Goal: Task Accomplishment & Management: Use online tool/utility

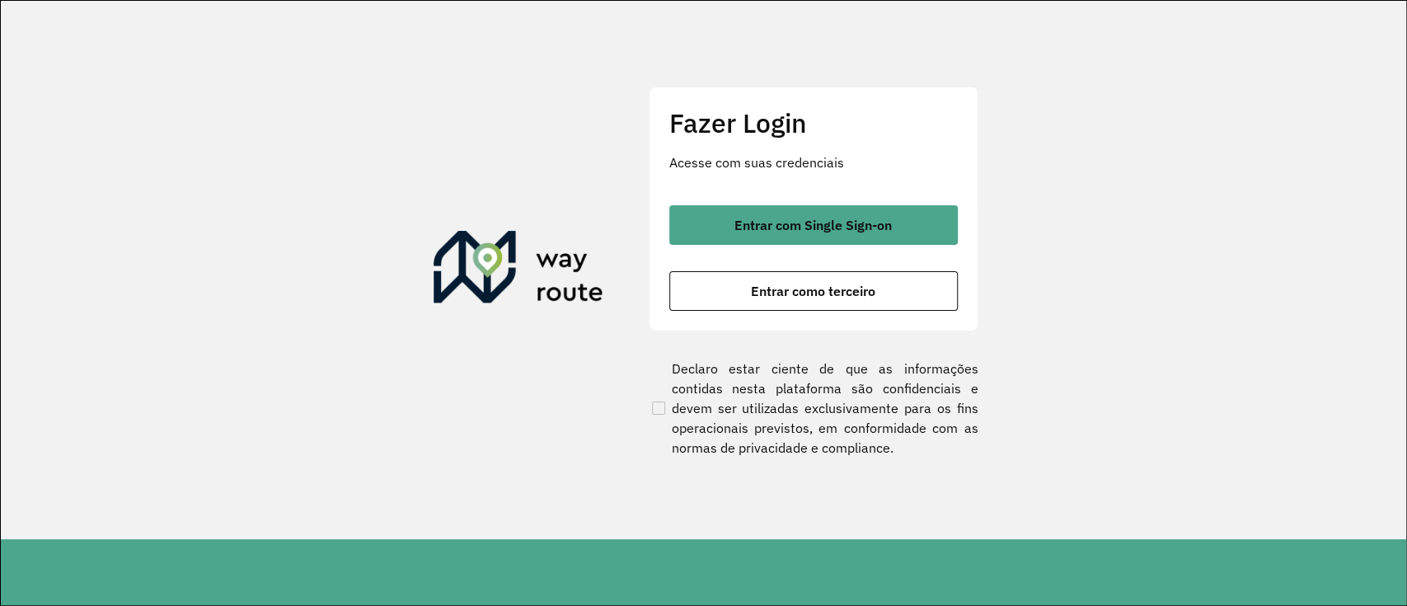
click at [716, 228] on button "Entrar com Single Sign-on" at bounding box center [813, 225] width 289 height 40
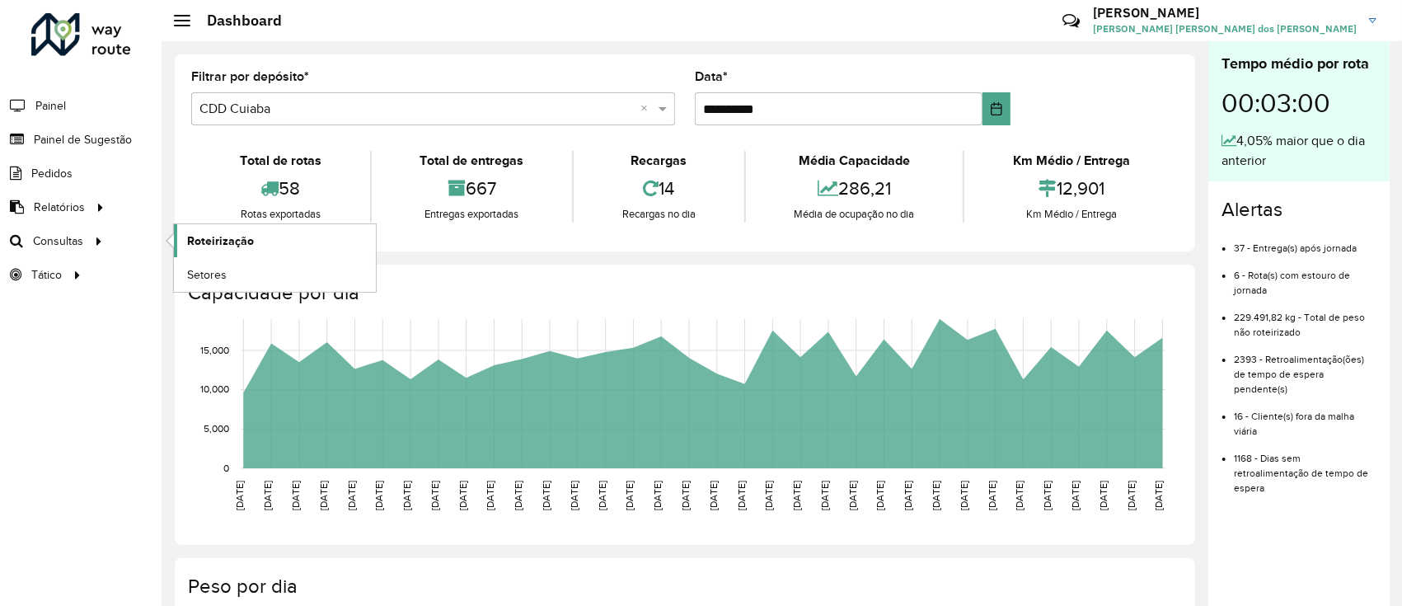
click at [225, 237] on span "Roteirização" at bounding box center [220, 240] width 67 height 17
click at [233, 236] on span "Roteirização" at bounding box center [220, 240] width 67 height 17
click at [220, 237] on span "Roteirização" at bounding box center [220, 240] width 67 height 17
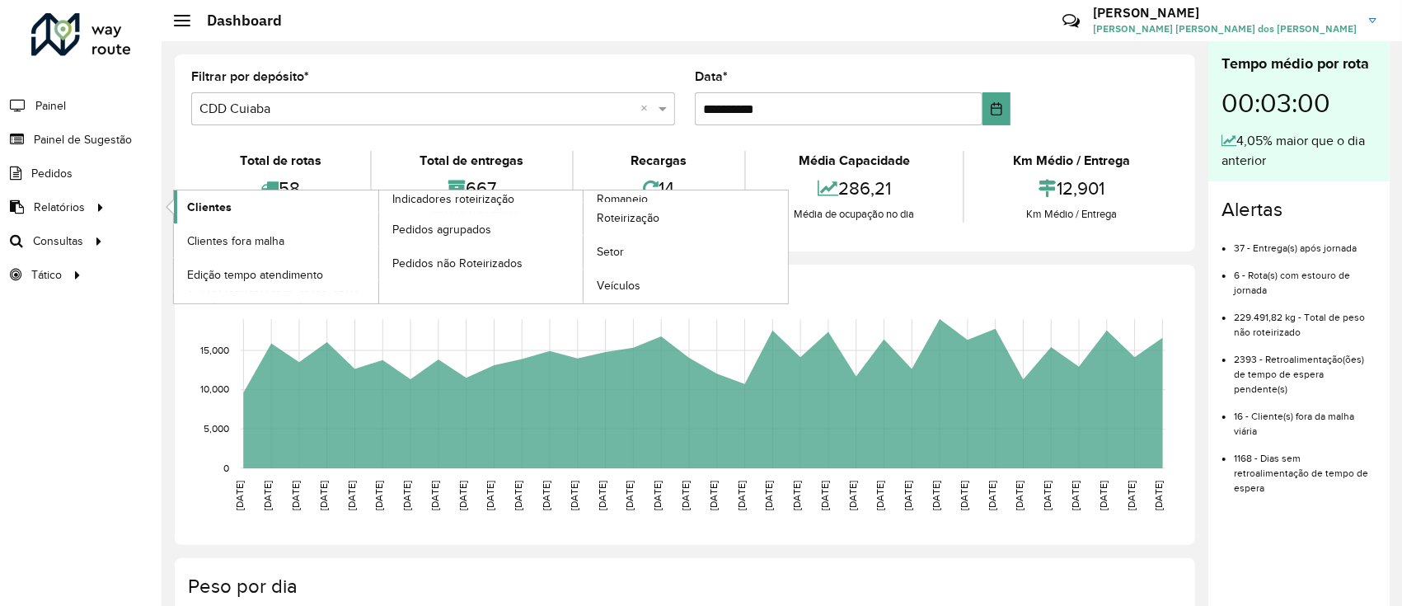
click at [189, 203] on span "Clientes" at bounding box center [209, 207] width 45 height 17
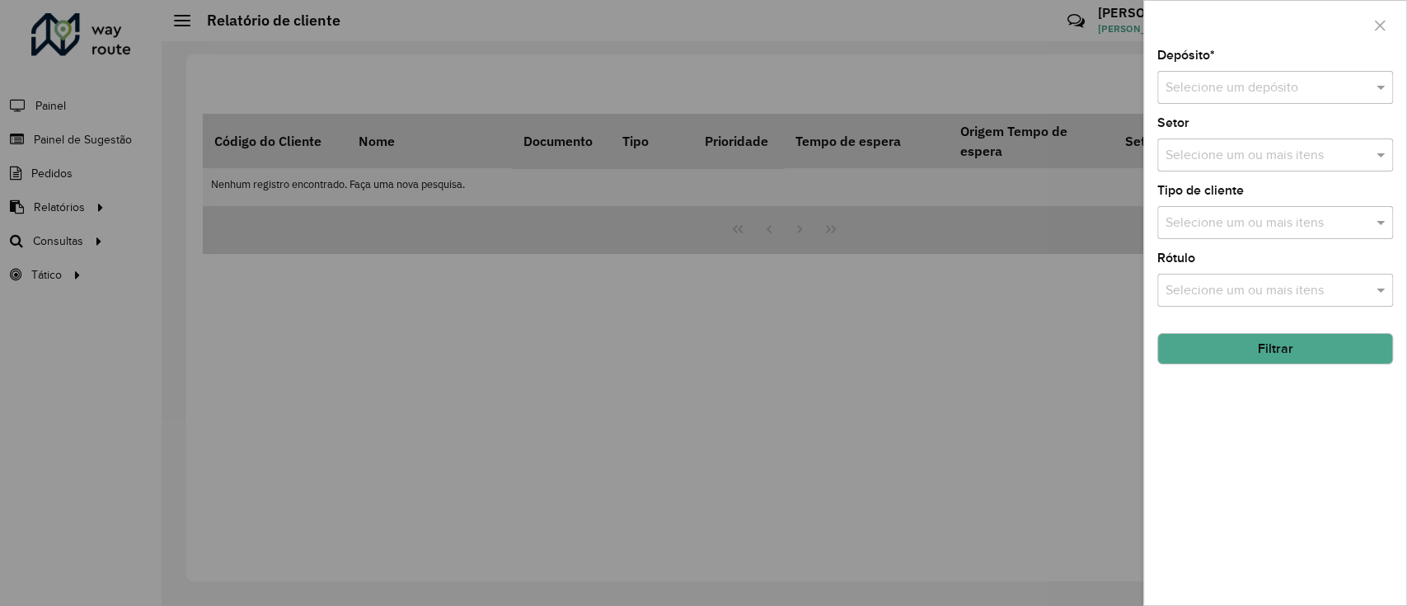
click at [1215, 80] on input "text" at bounding box center [1259, 88] width 186 height 20
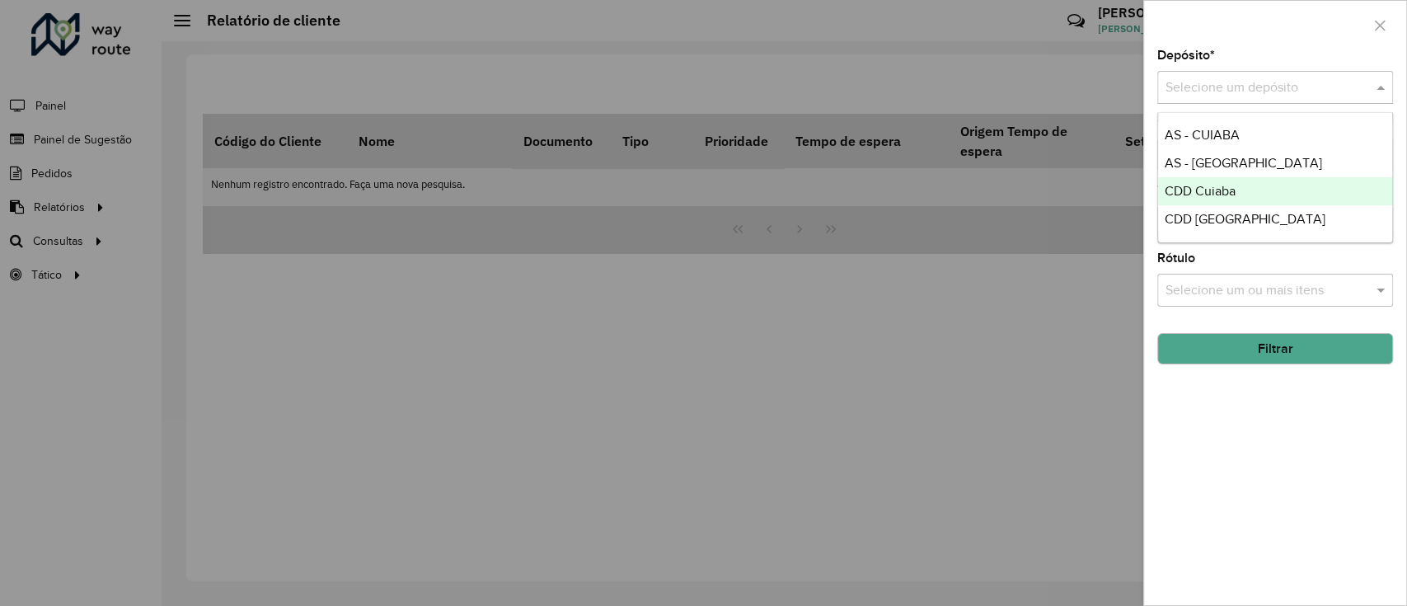
click at [1237, 191] on div "CDD Cuiaba" at bounding box center [1275, 191] width 234 height 28
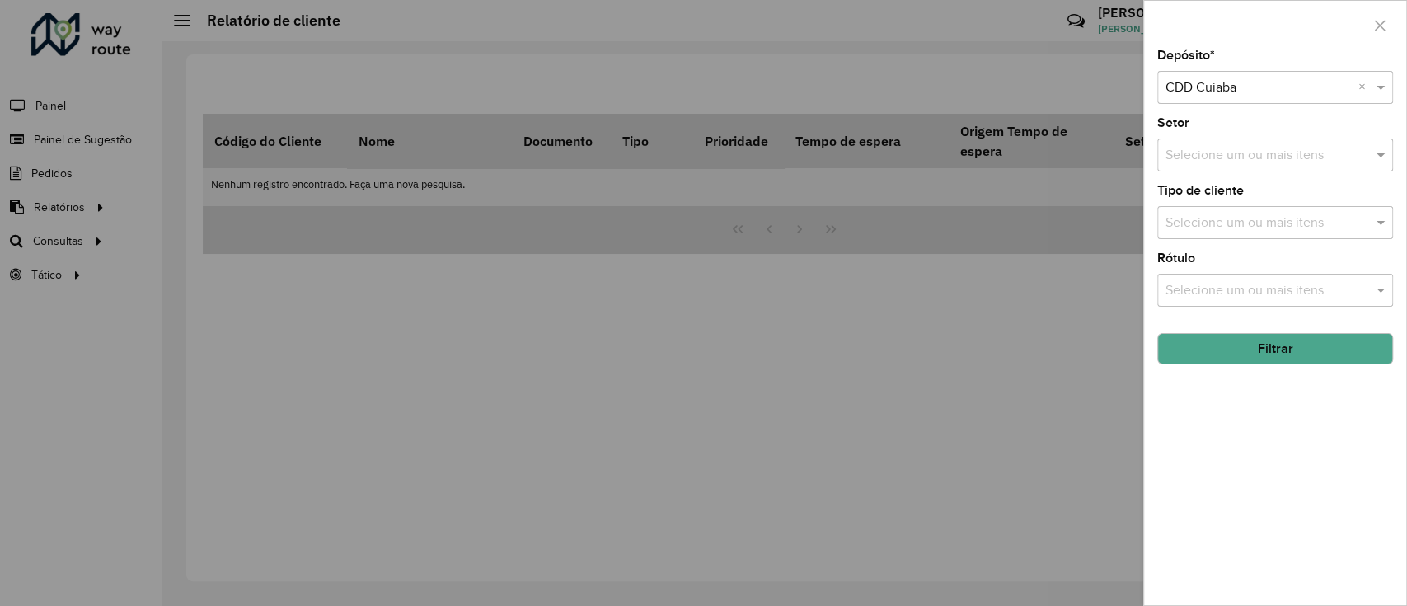
click at [1262, 90] on input "text" at bounding box center [1259, 88] width 186 height 20
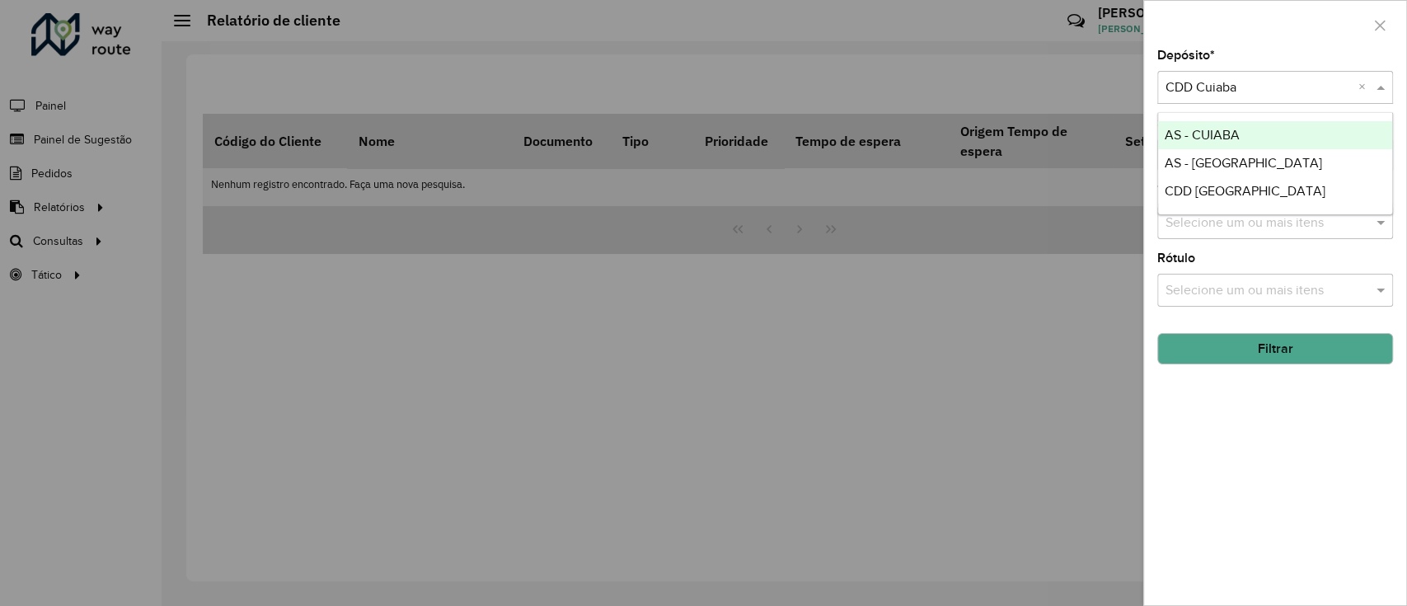
click at [1261, 129] on div "AS - CUIABA" at bounding box center [1275, 135] width 234 height 28
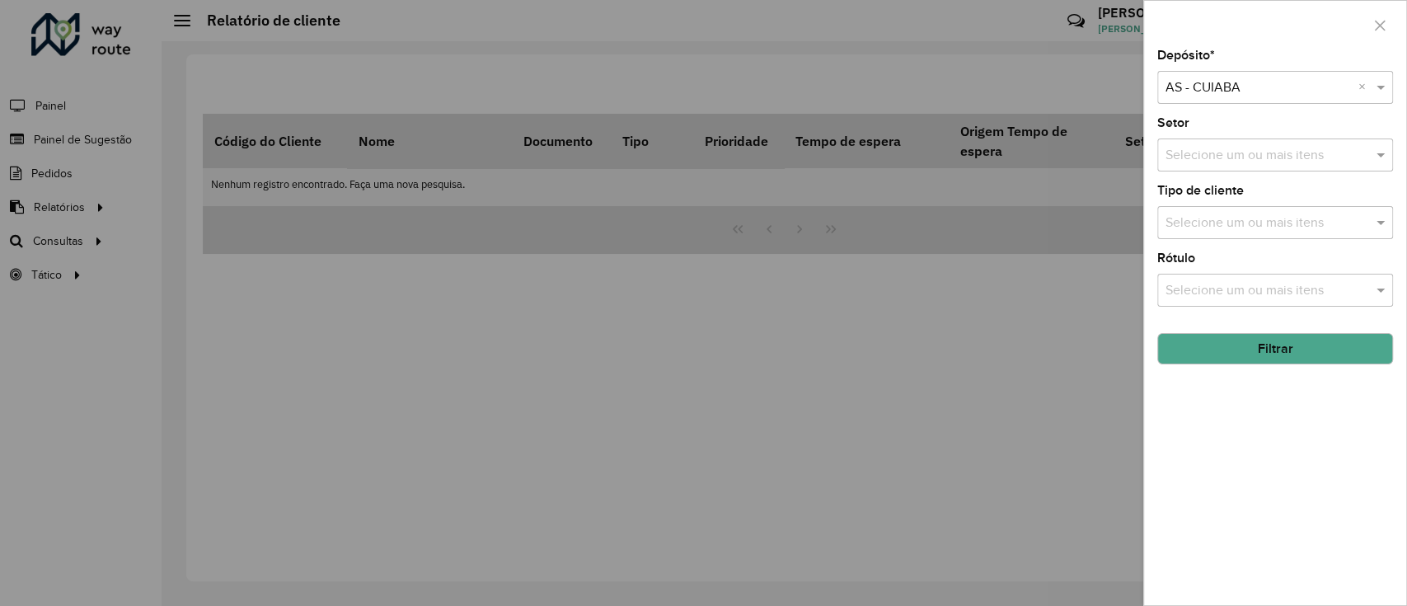
click at [1260, 352] on button "Filtrar" at bounding box center [1275, 348] width 236 height 31
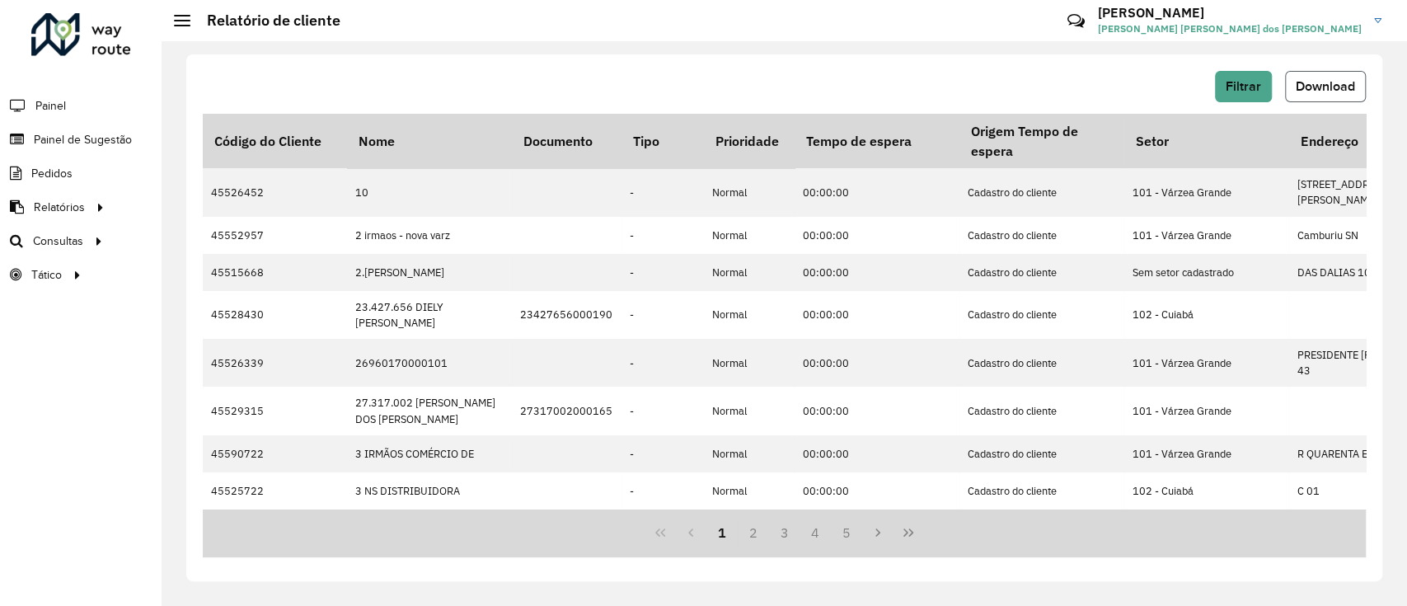
click at [1326, 95] on button "Download" at bounding box center [1325, 86] width 81 height 31
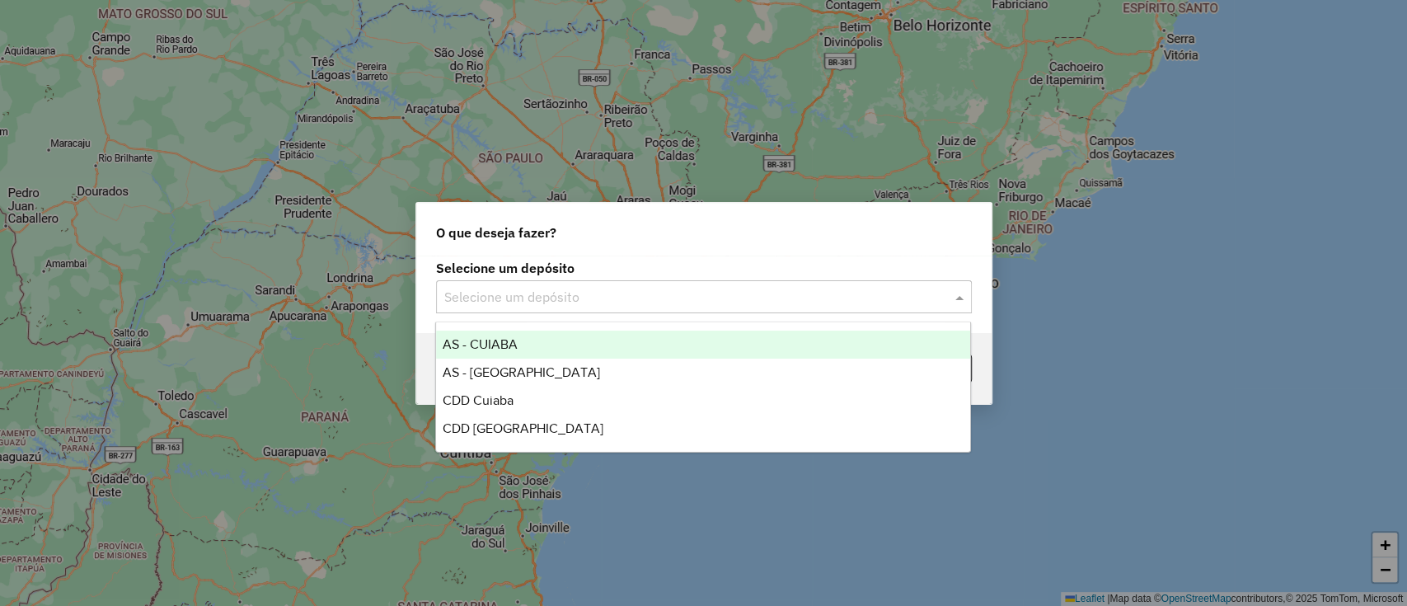
click at [603, 293] on input "text" at bounding box center [687, 298] width 486 height 20
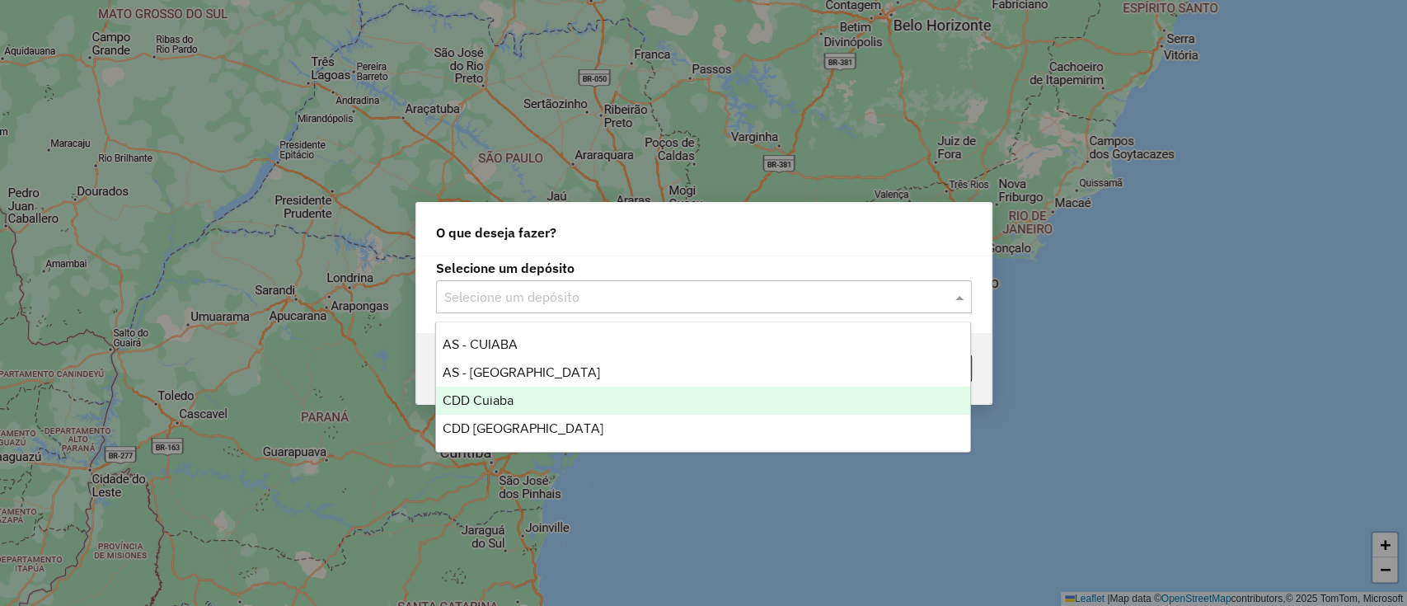
click at [488, 393] on span "CDD Cuiaba" at bounding box center [478, 400] width 71 height 14
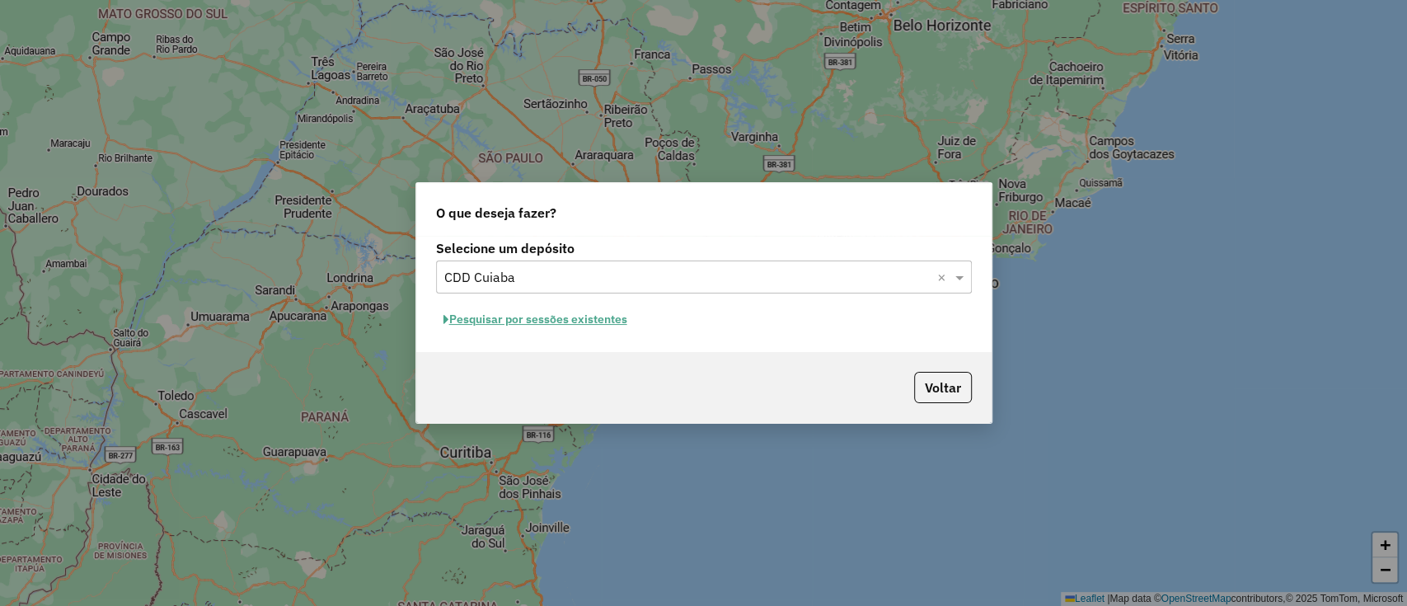
click at [555, 320] on button "Pesquisar por sessões existentes" at bounding box center [535, 320] width 199 height 26
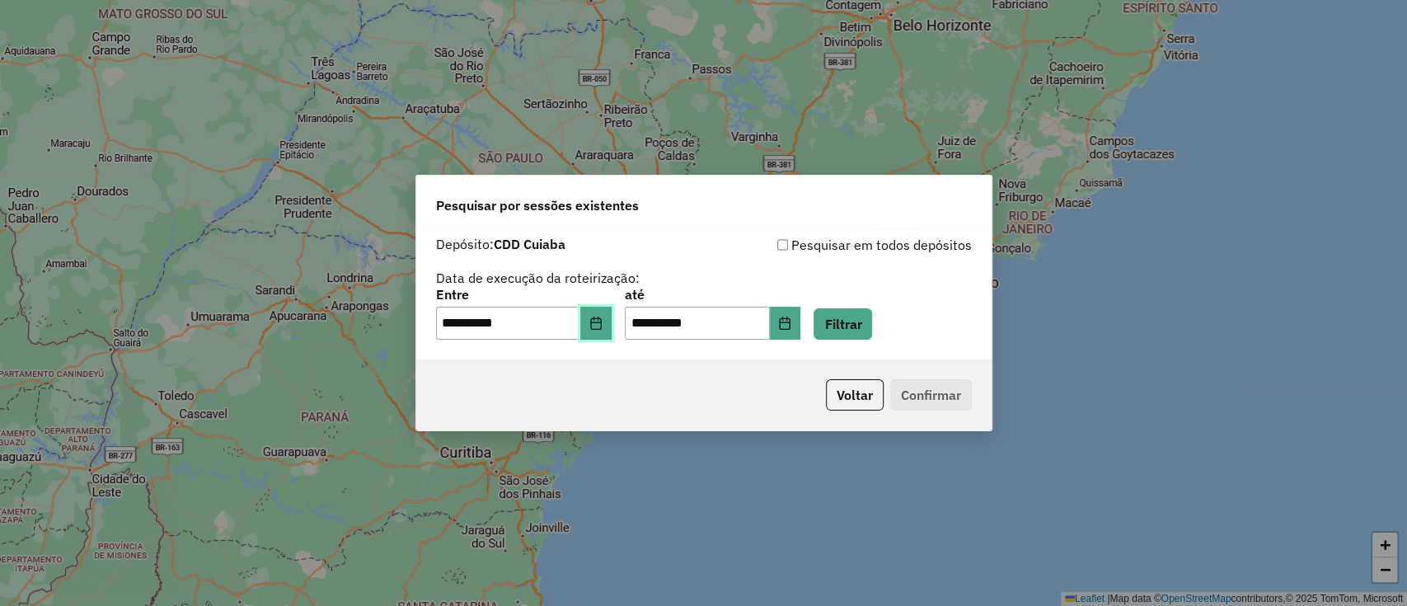
click at [603, 324] on icon "Choose Date" at bounding box center [595, 323] width 13 height 13
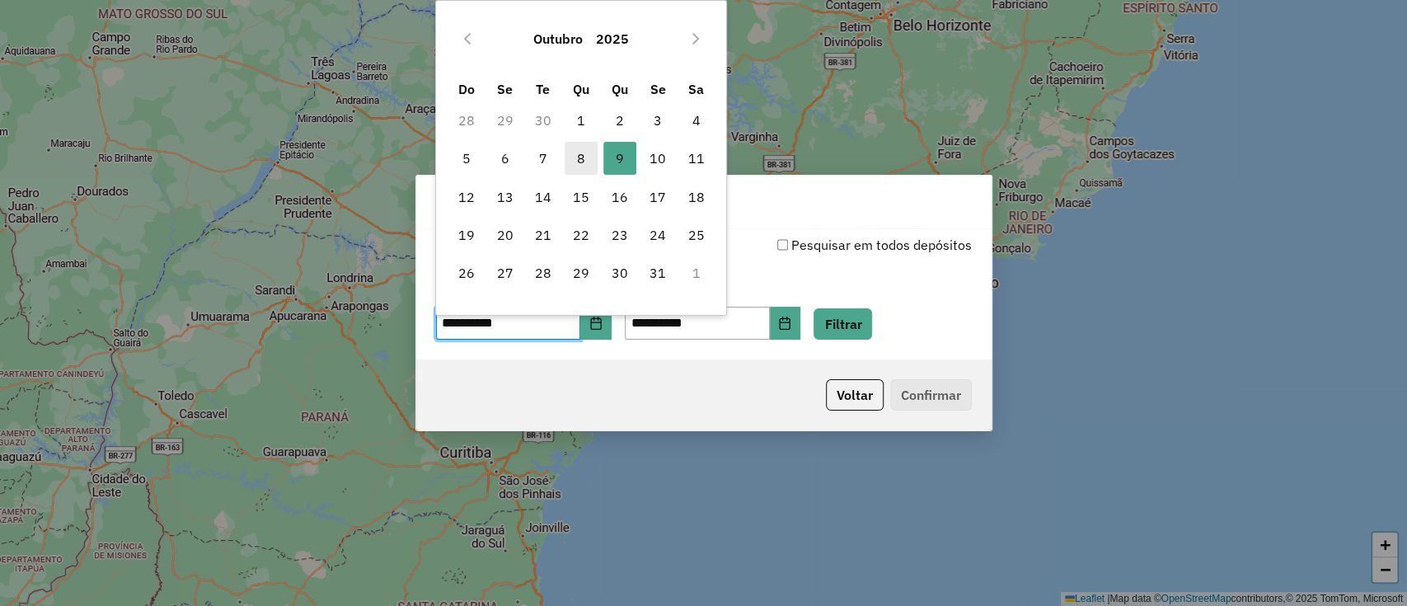
click at [588, 161] on span "8" at bounding box center [581, 158] width 33 height 33
type input "**********"
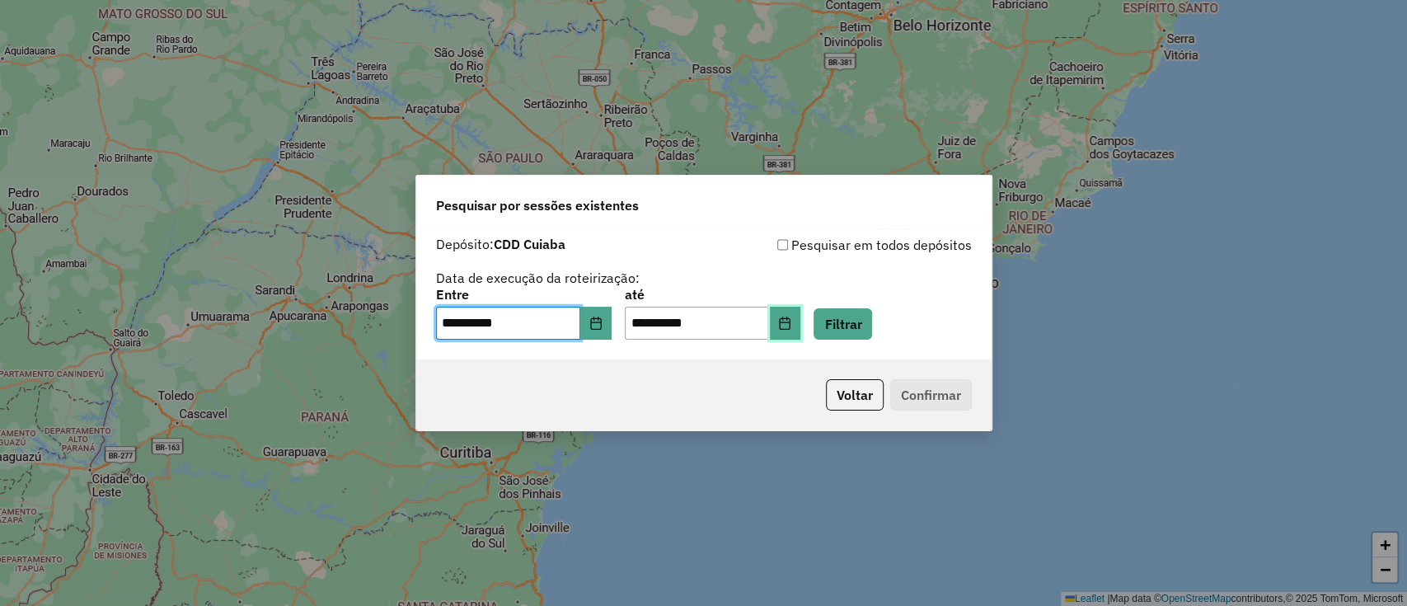
click at [801, 321] on button "Choose Date" at bounding box center [785, 323] width 31 height 33
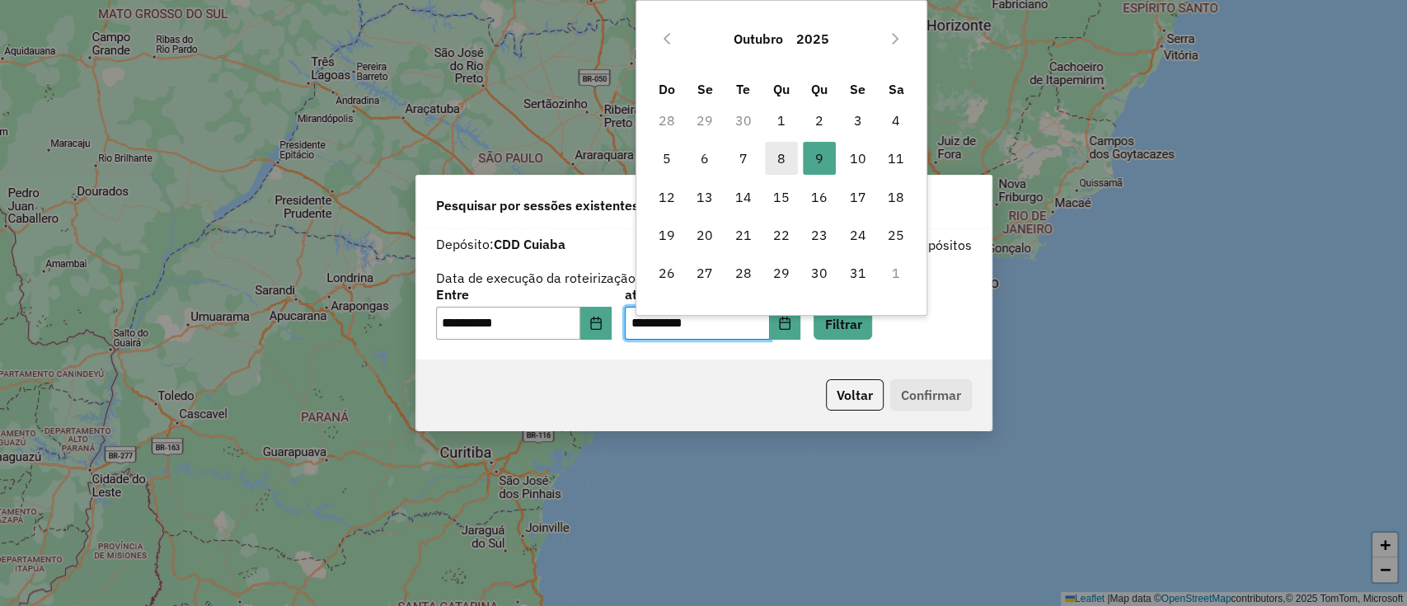
click at [785, 148] on span "8" at bounding box center [781, 158] width 33 height 33
type input "**********"
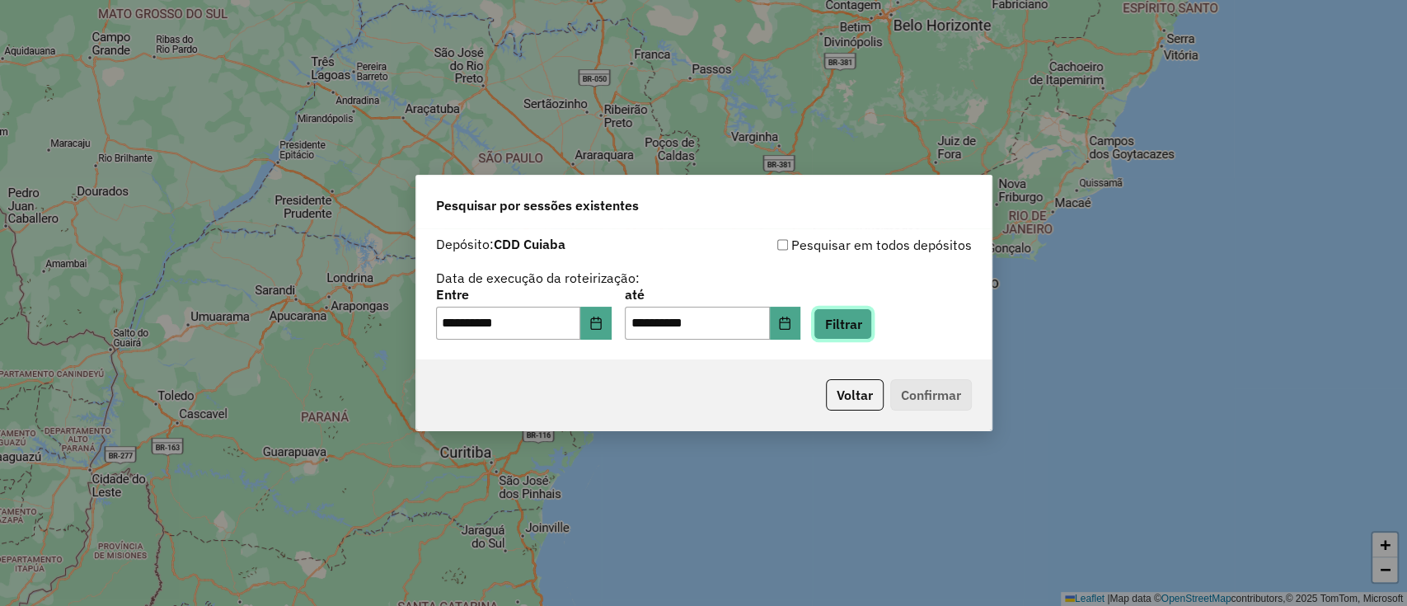
click at [866, 323] on button "Filtrar" at bounding box center [843, 323] width 59 height 31
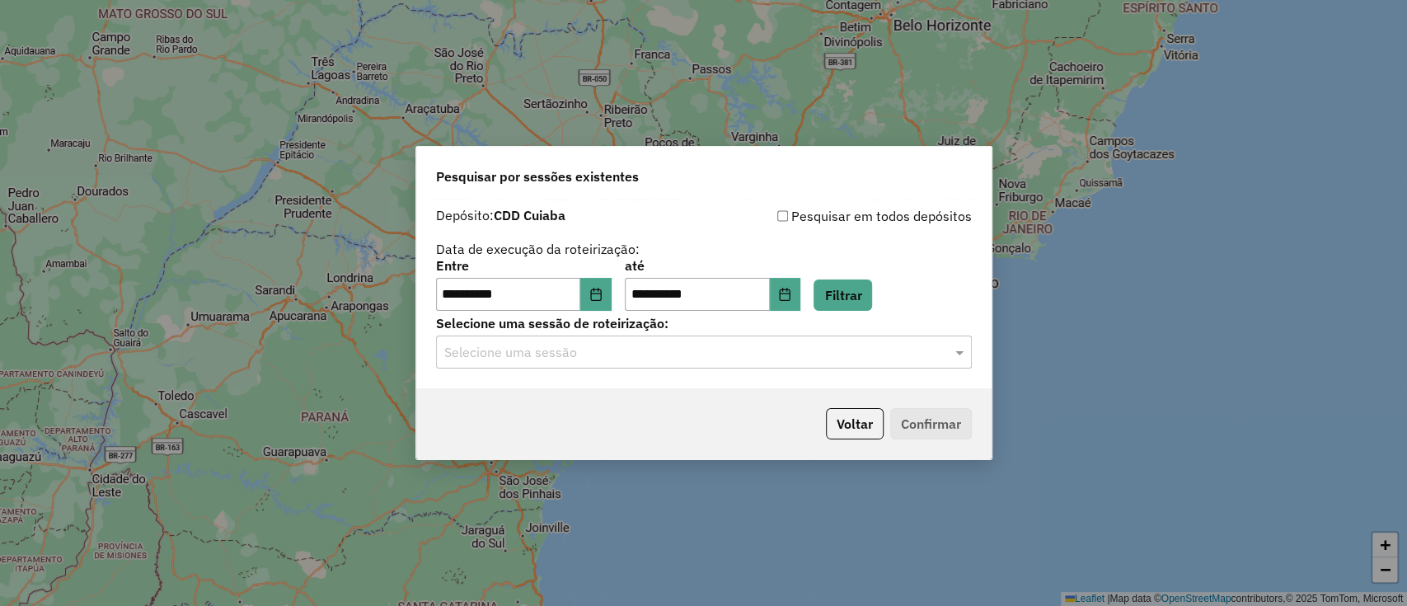
click at [772, 364] on div "Selecione uma sessão" at bounding box center [704, 352] width 536 height 33
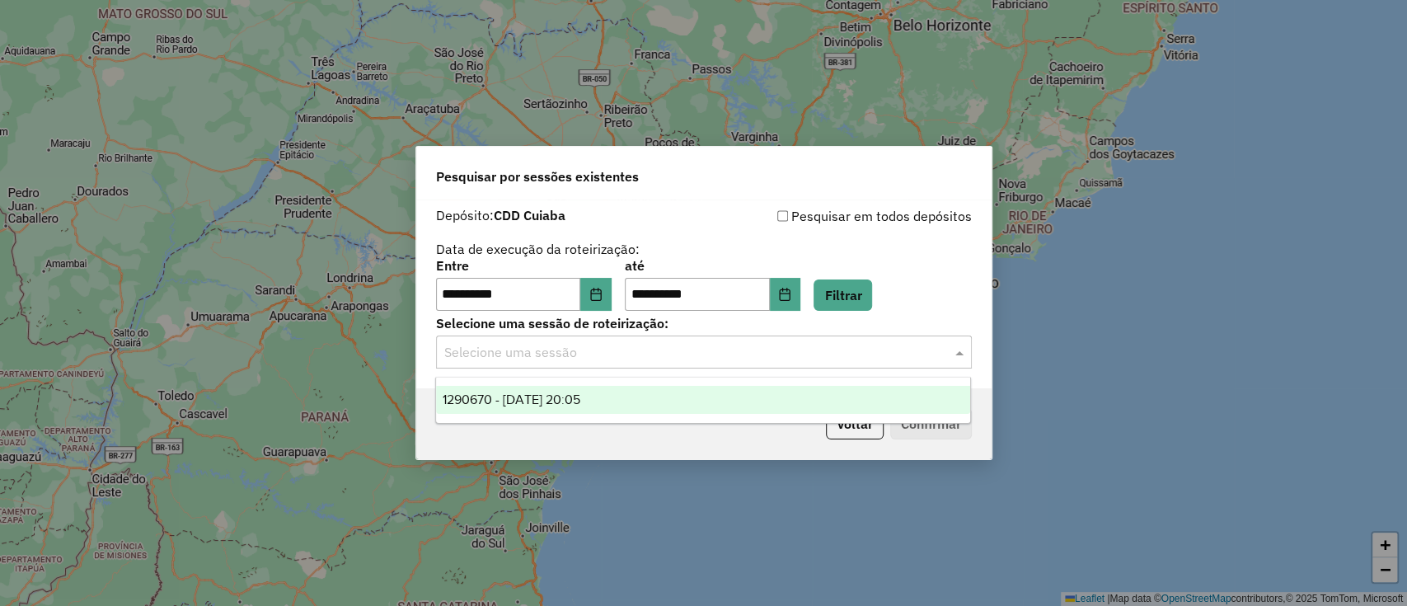
click at [648, 399] on div "1290670 - 08/10/2025 20:05" at bounding box center [703, 400] width 534 height 28
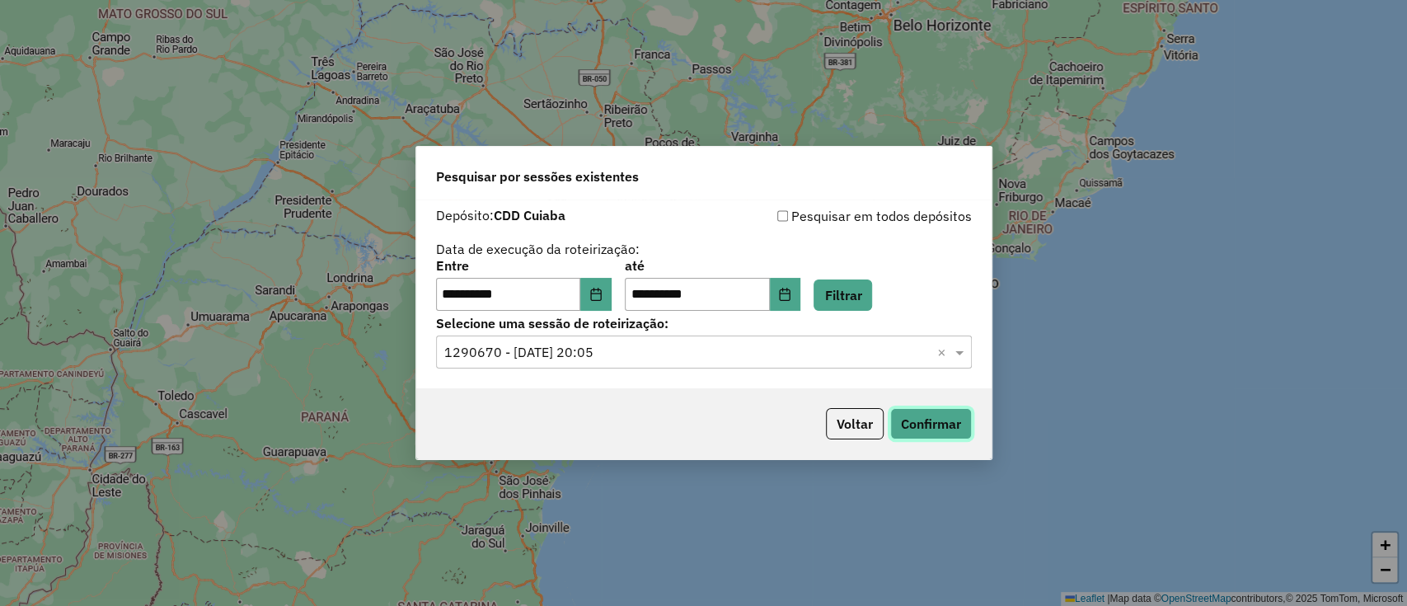
click at [922, 413] on button "Confirmar" at bounding box center [931, 423] width 82 height 31
click at [594, 295] on button "Choose Date" at bounding box center [595, 294] width 31 height 33
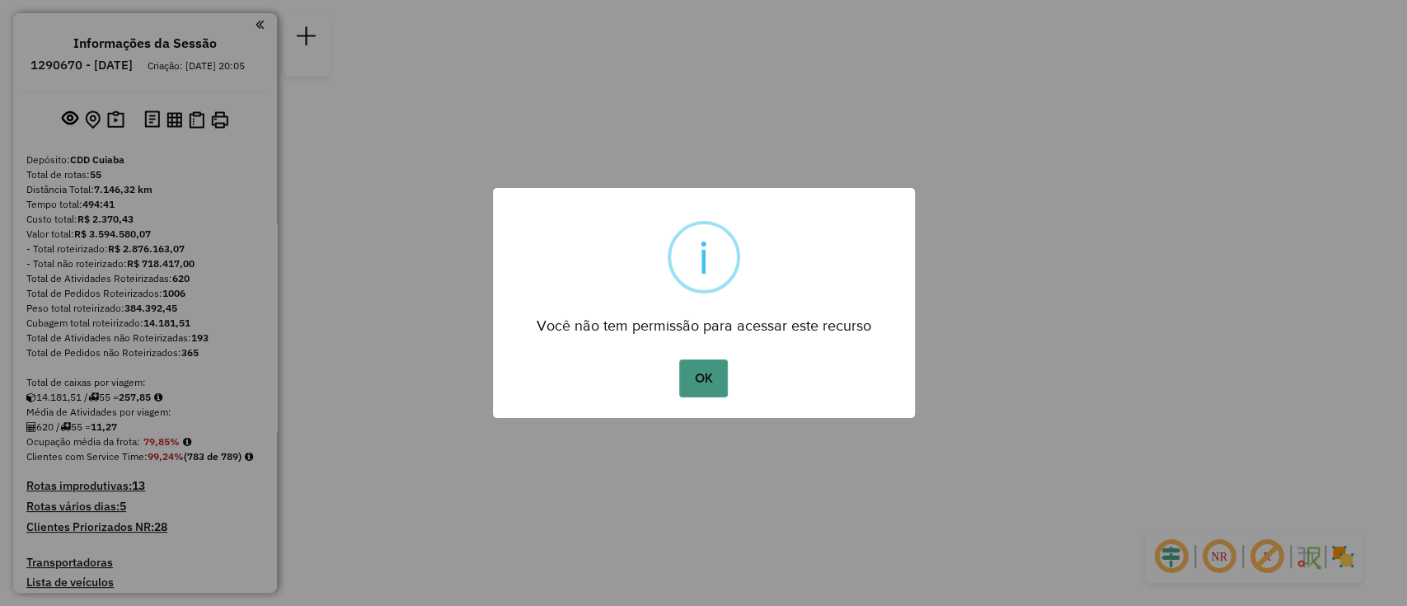
click at [697, 383] on button "OK" at bounding box center [703, 378] width 49 height 38
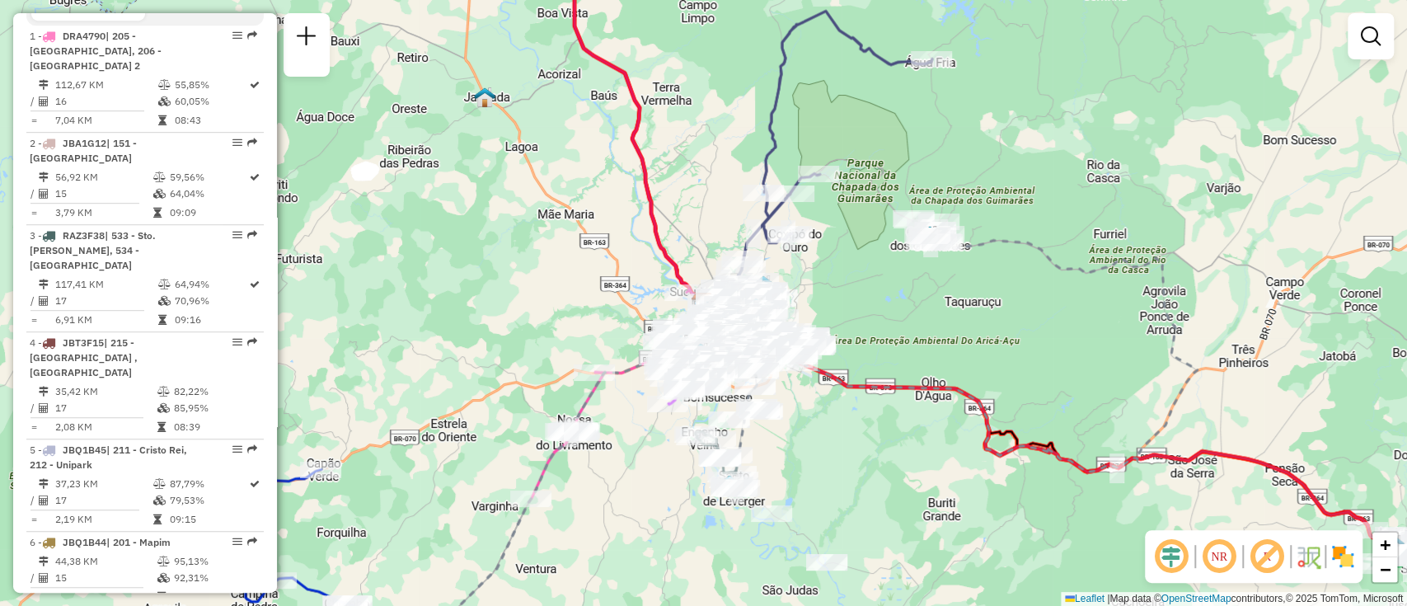
scroll to position [631, 0]
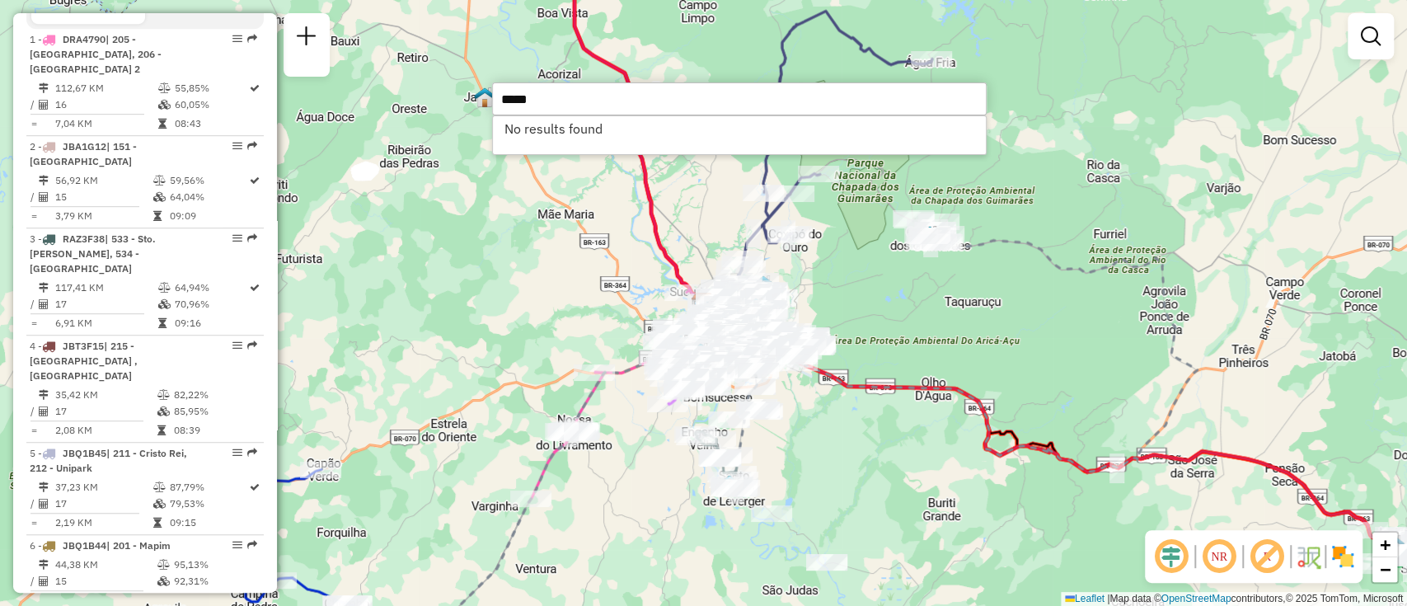
type input "*****"
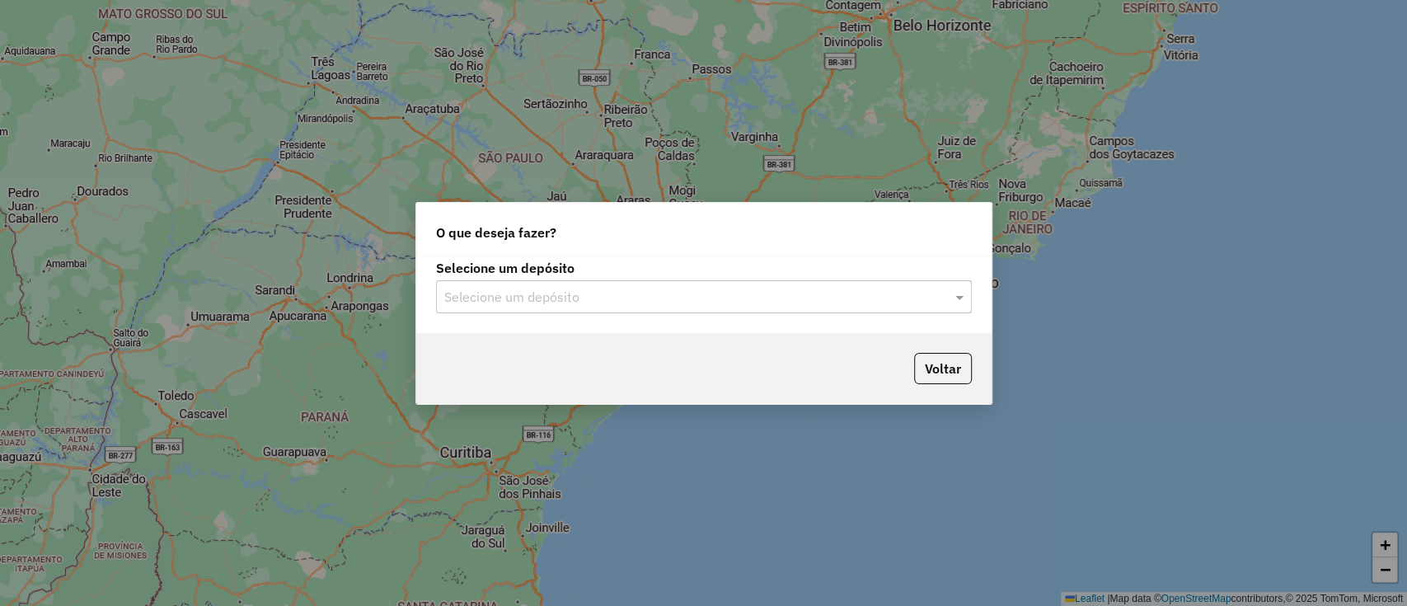
click at [789, 295] on input "text" at bounding box center [687, 298] width 486 height 20
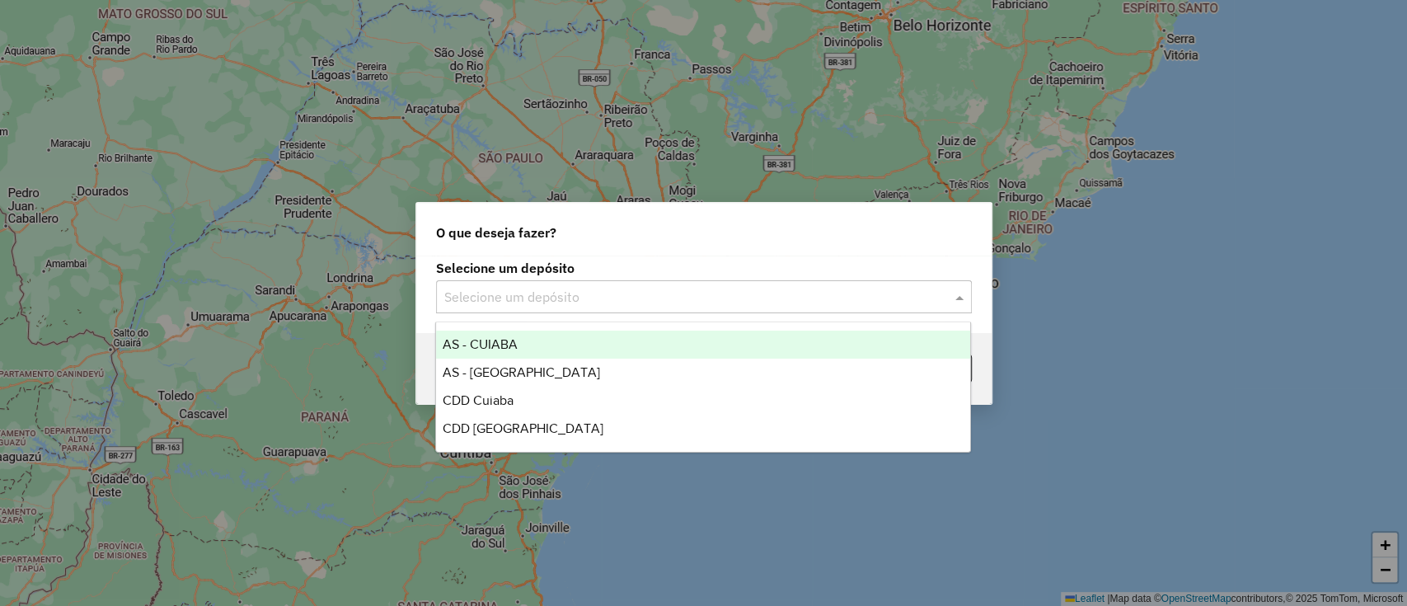
click at [587, 351] on div "AS - CUIABA" at bounding box center [703, 345] width 534 height 28
click at [580, 306] on input "text" at bounding box center [687, 298] width 486 height 20
click at [576, 346] on div "AS - CUIABA" at bounding box center [703, 345] width 534 height 28
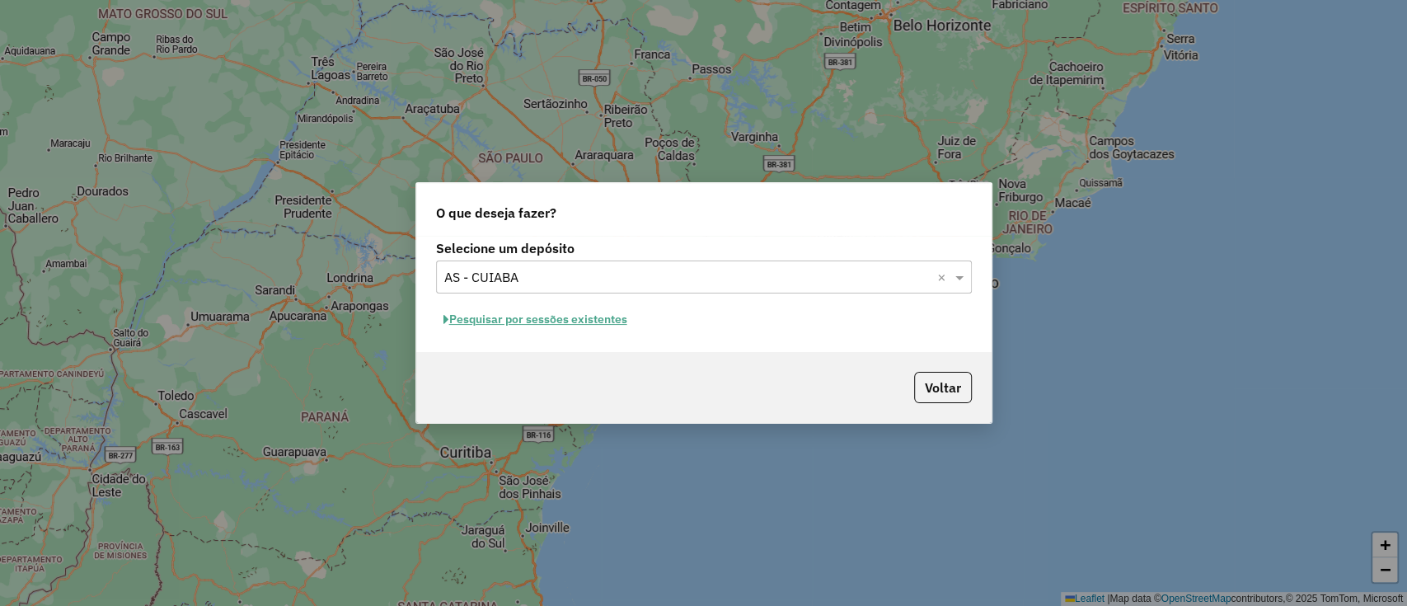
click at [514, 320] on button "Pesquisar por sessões existentes" at bounding box center [535, 320] width 199 height 26
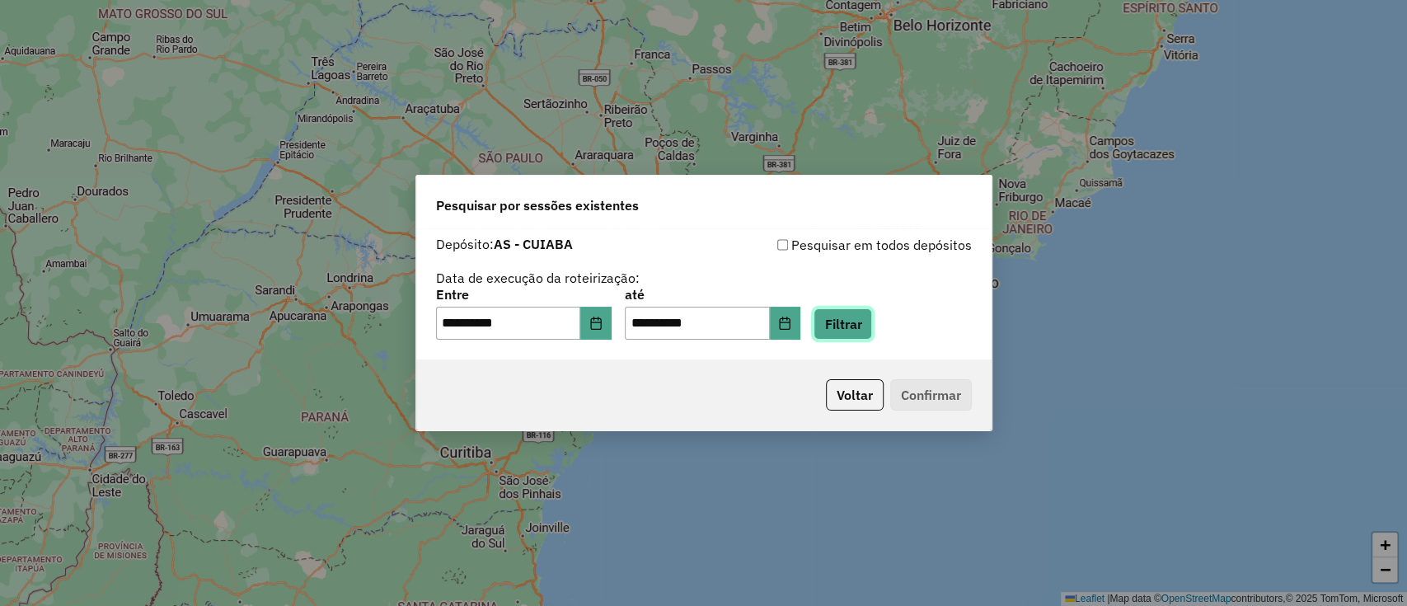
click at [848, 319] on button "Filtrar" at bounding box center [843, 323] width 59 height 31
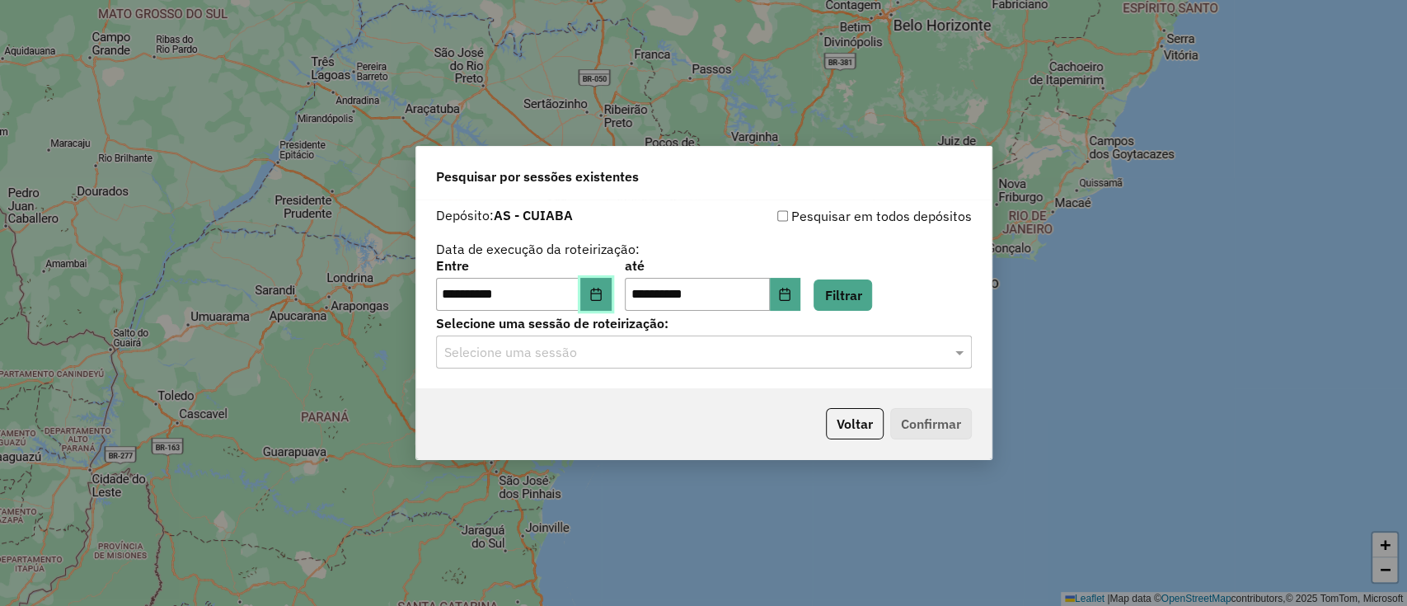
click at [608, 283] on button "Choose Date" at bounding box center [595, 294] width 31 height 33
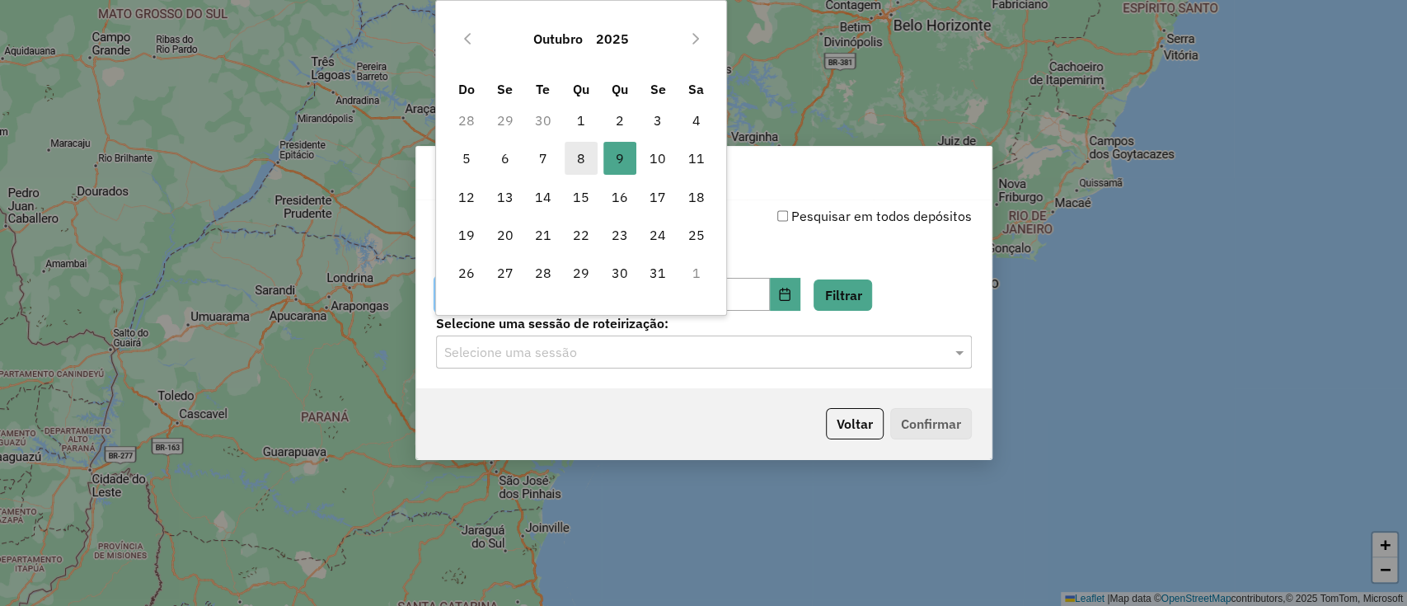
click at [576, 161] on span "8" at bounding box center [581, 158] width 33 height 33
type input "**********"
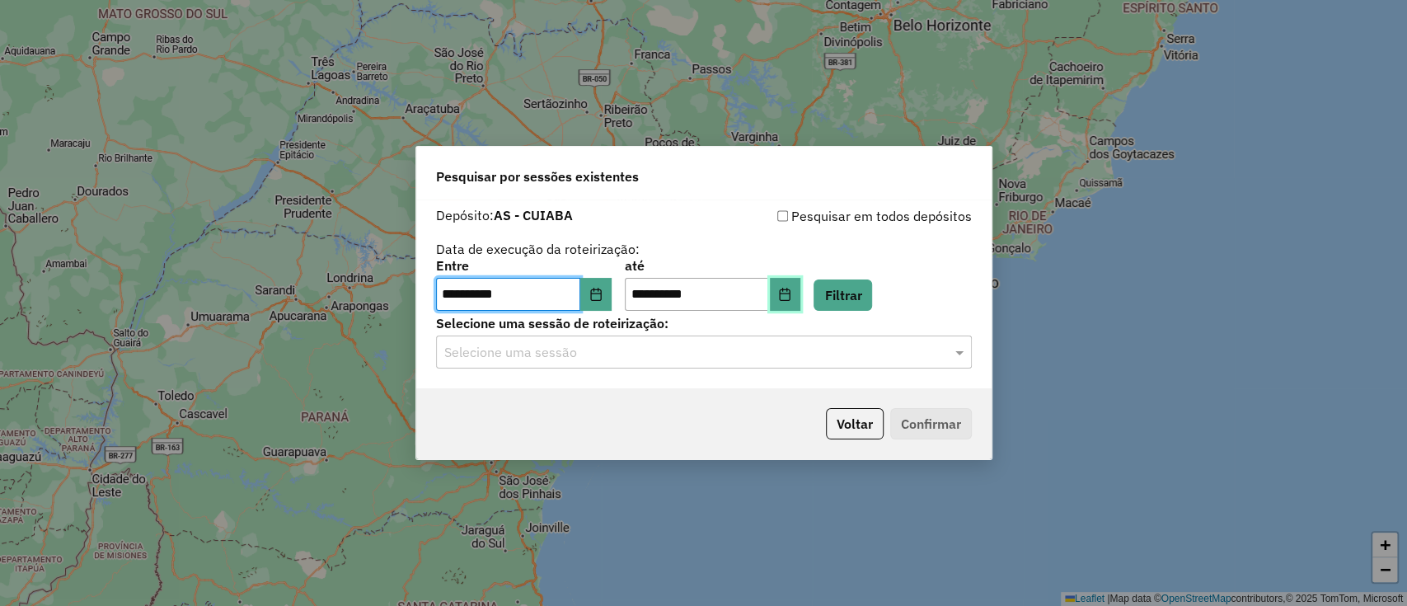
click at [797, 287] on button "Choose Date" at bounding box center [785, 294] width 31 height 33
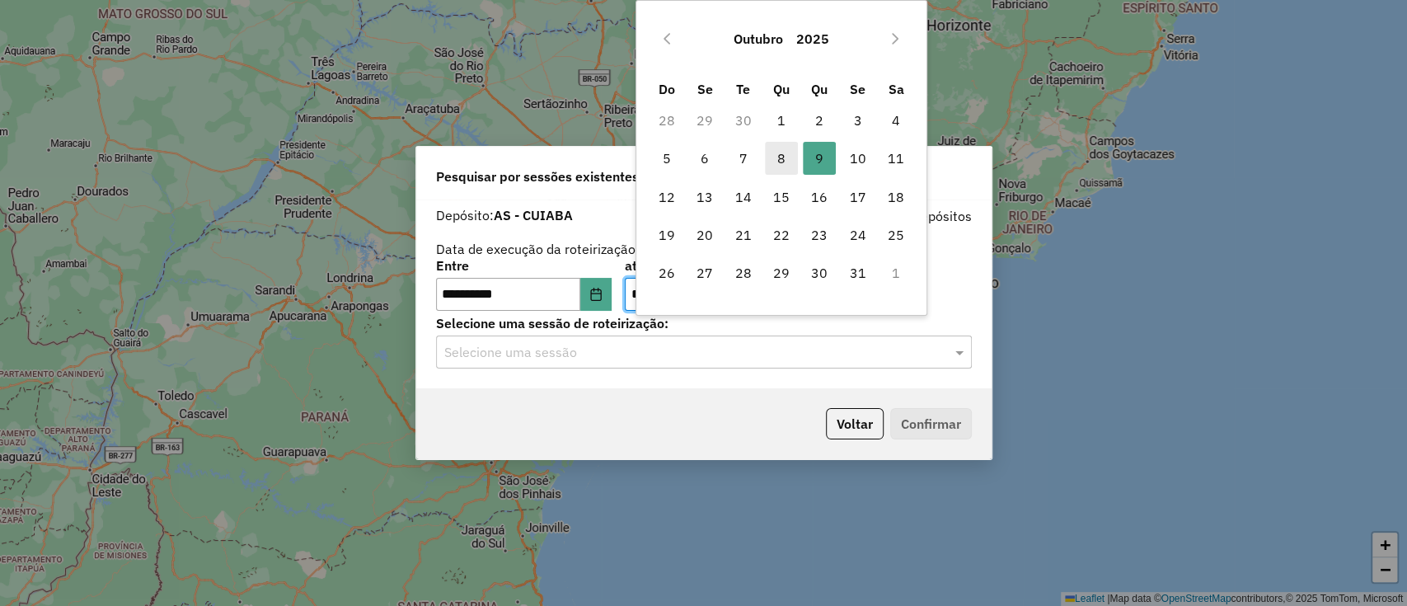
click at [791, 164] on span "8" at bounding box center [781, 158] width 33 height 33
type input "**********"
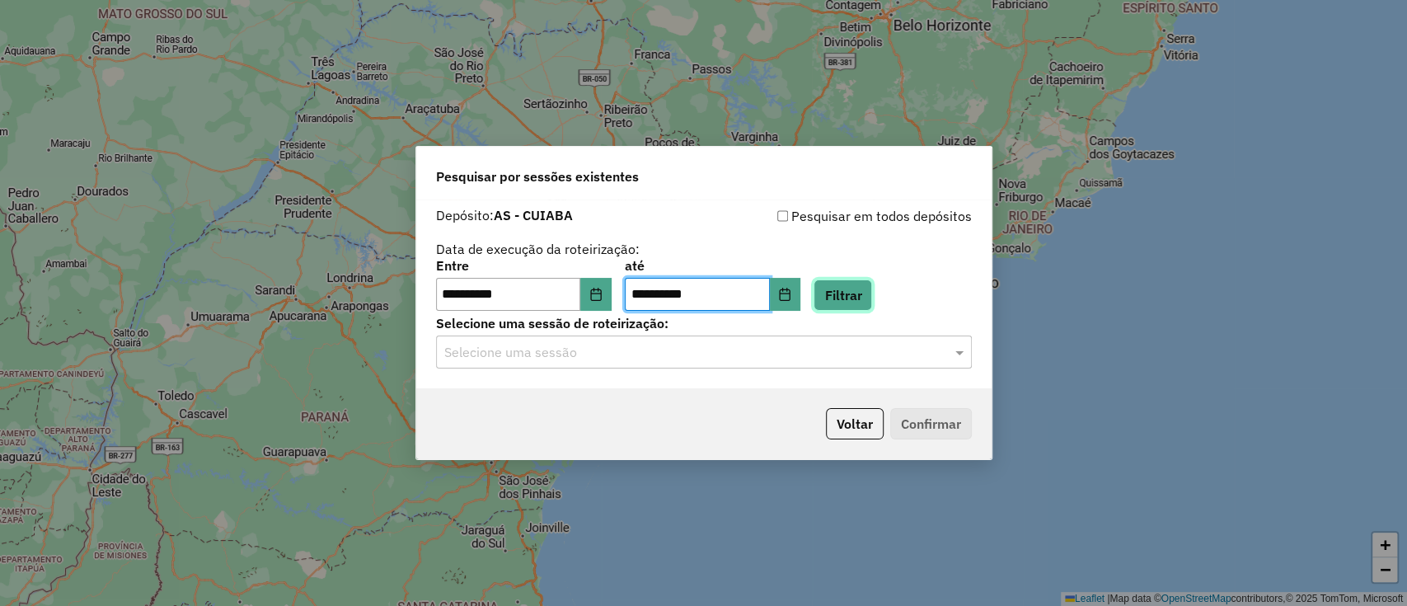
click at [856, 304] on button "Filtrar" at bounding box center [843, 294] width 59 height 31
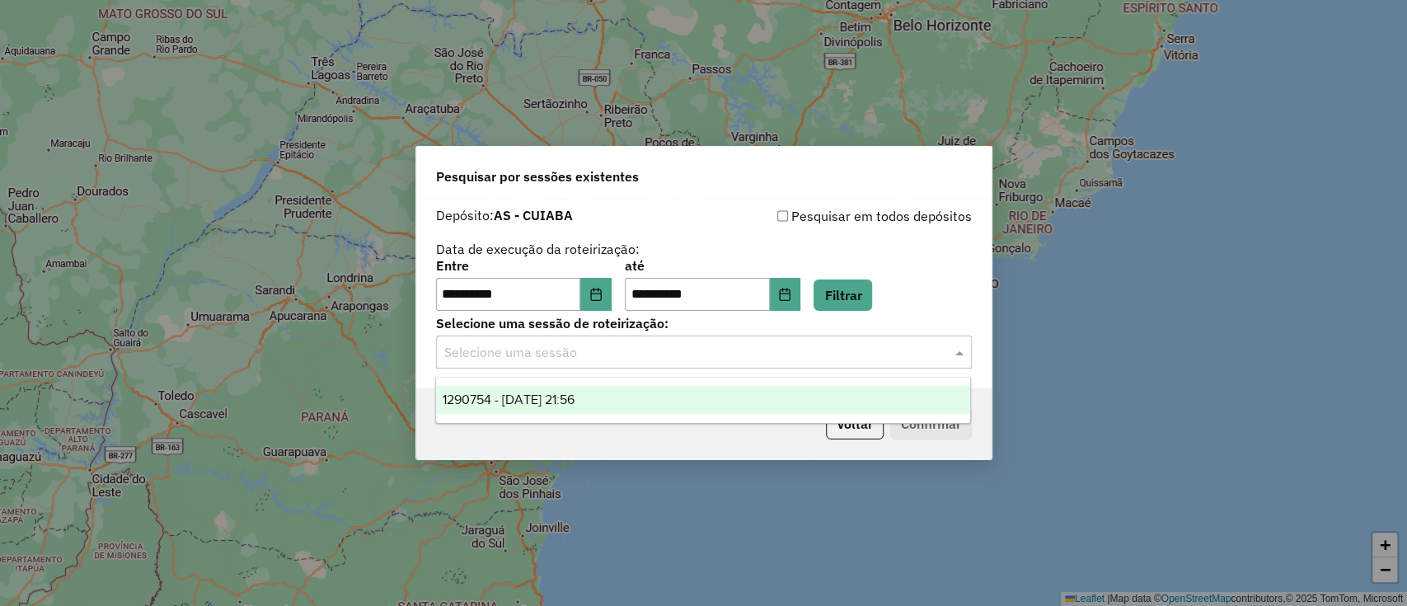
click at [579, 364] on div "Selecione uma sessão" at bounding box center [704, 352] width 536 height 33
click at [575, 402] on span "1290754 - 08/10/2025 21:56" at bounding box center [509, 399] width 132 height 14
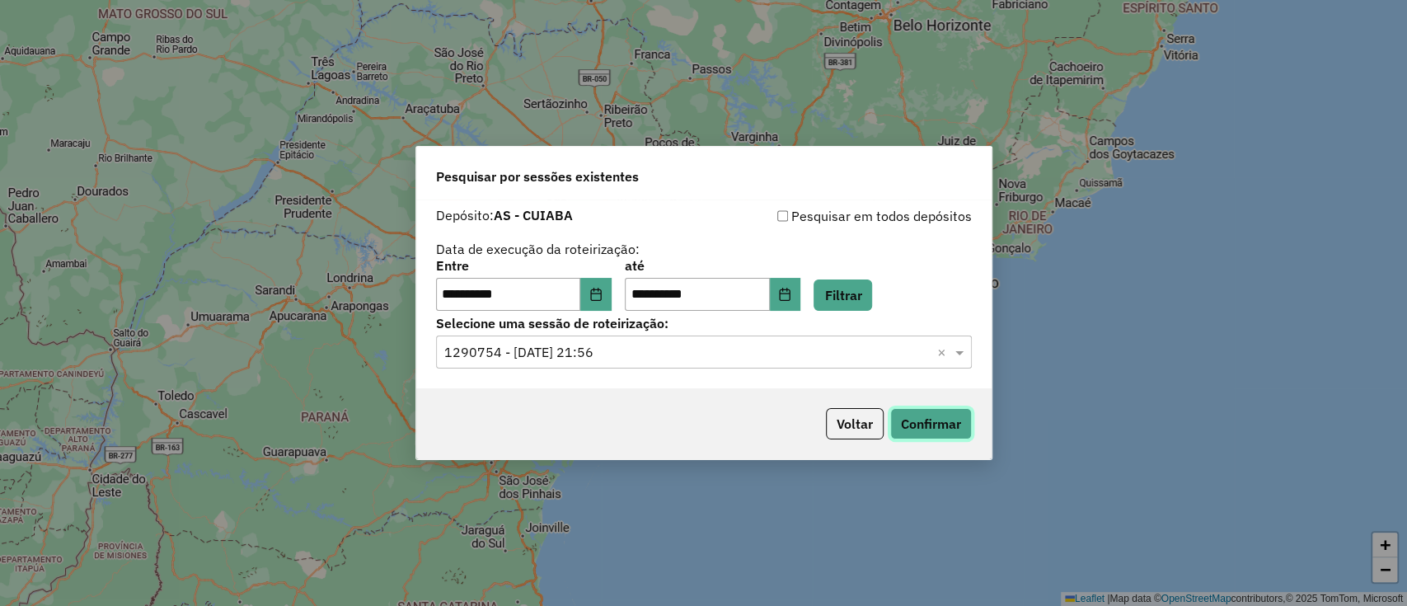
click at [953, 425] on button "Confirmar" at bounding box center [931, 423] width 82 height 31
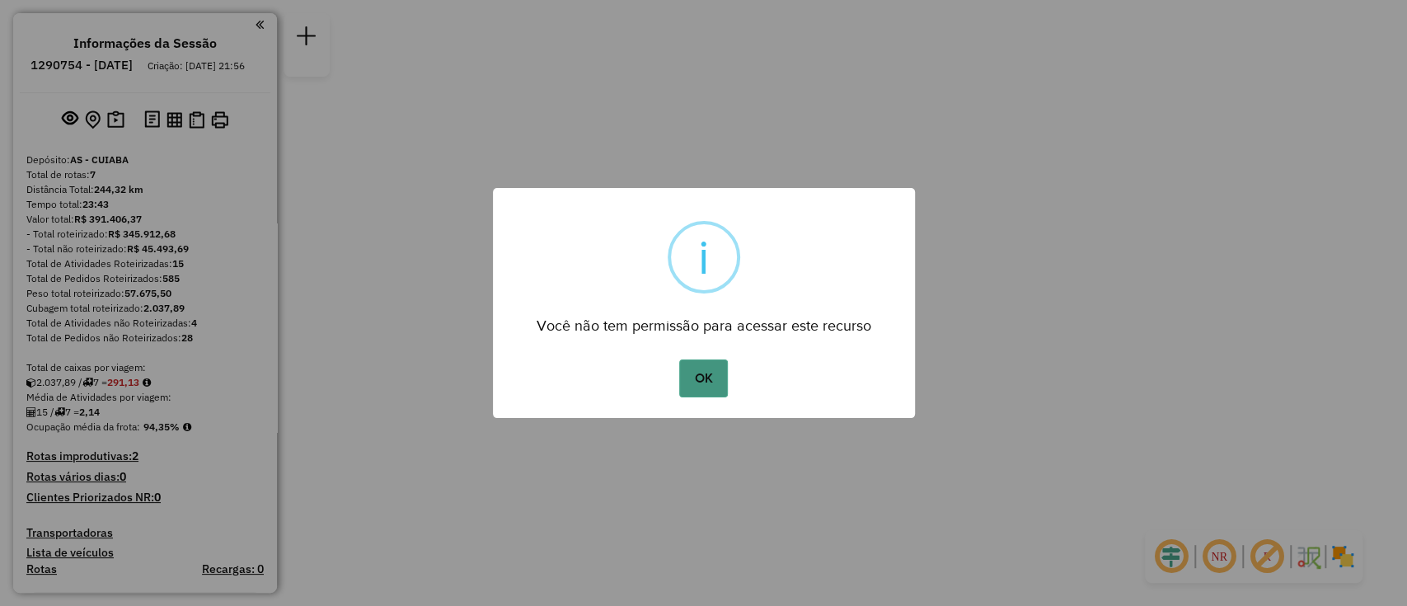
click at [692, 380] on button "OK" at bounding box center [703, 378] width 49 height 38
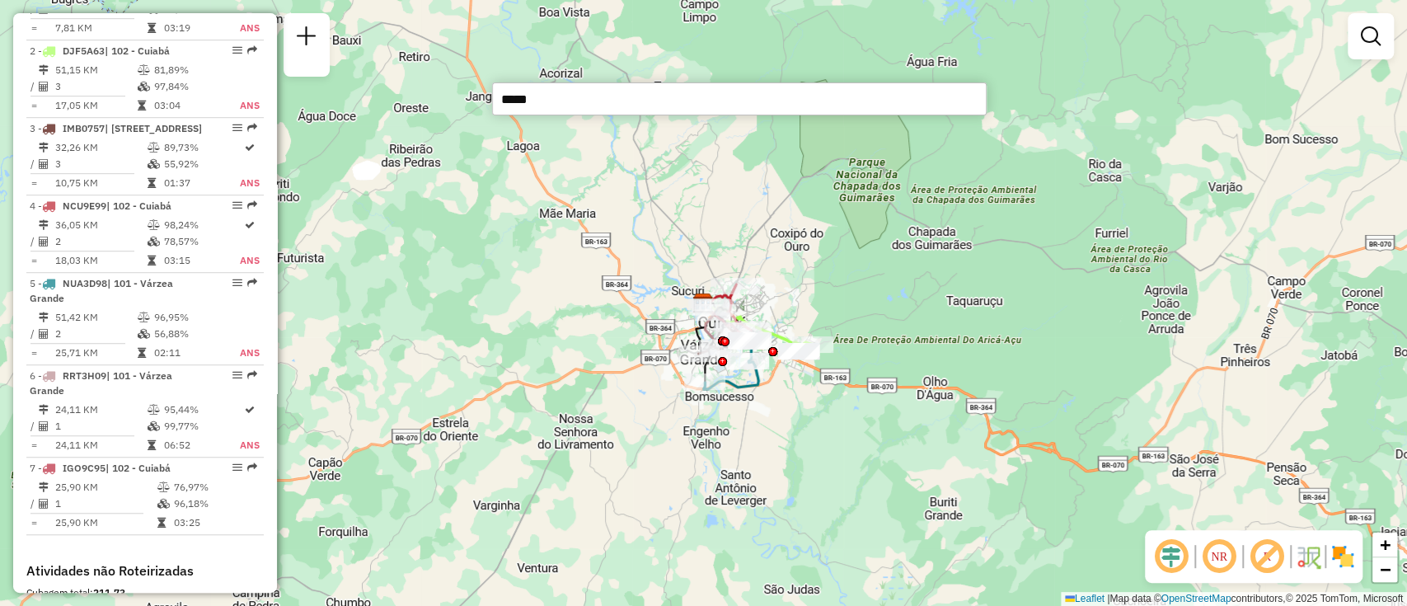
scroll to position [677, 0]
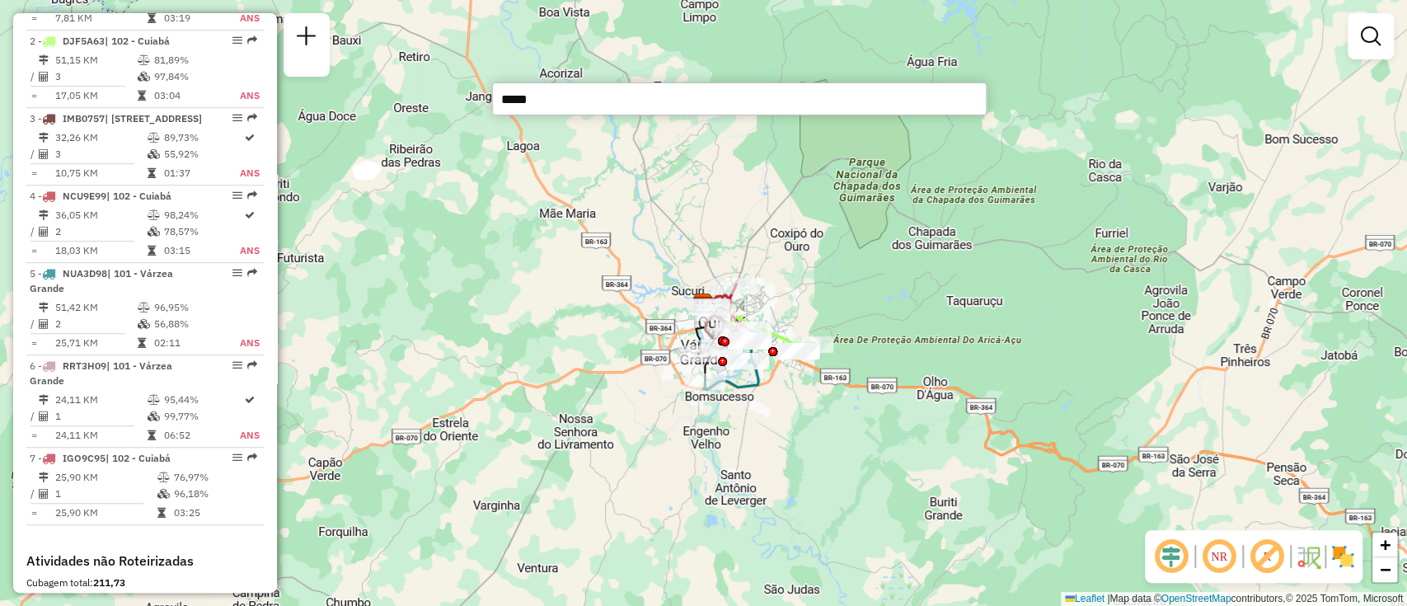
type input "*****"
